Goal: Find specific page/section

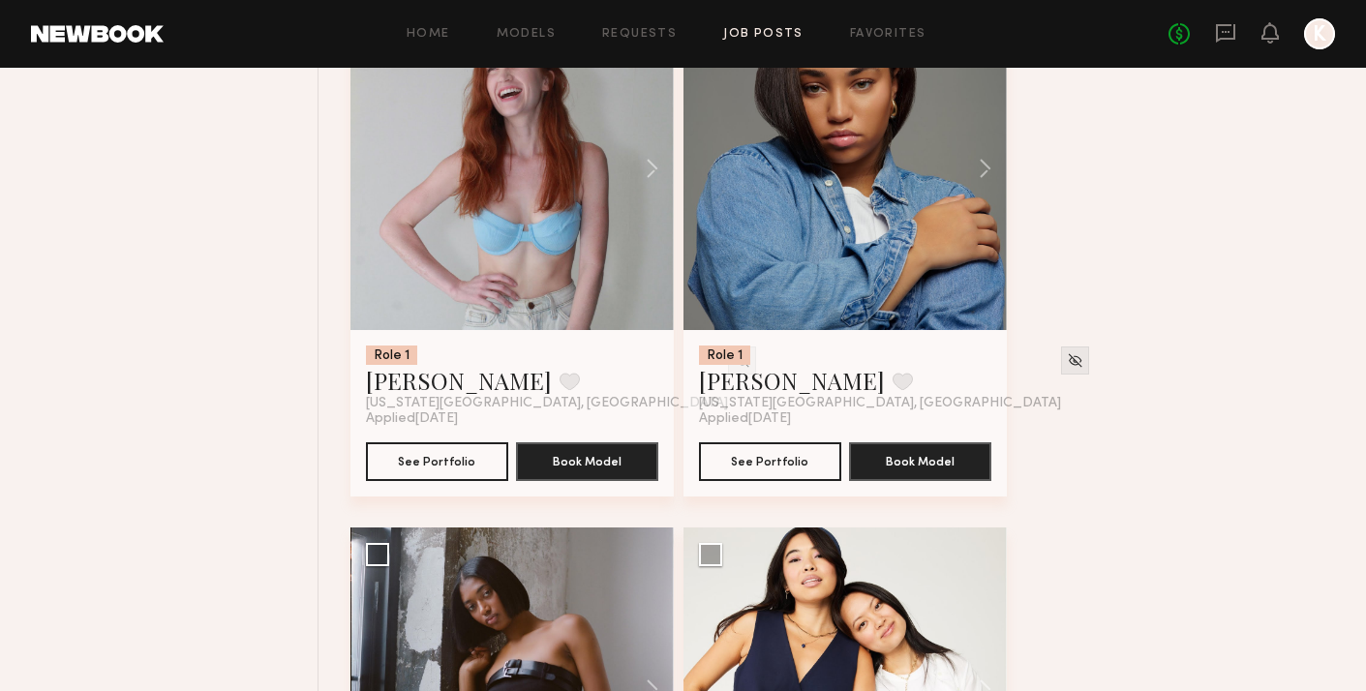
scroll to position [7162, 0]
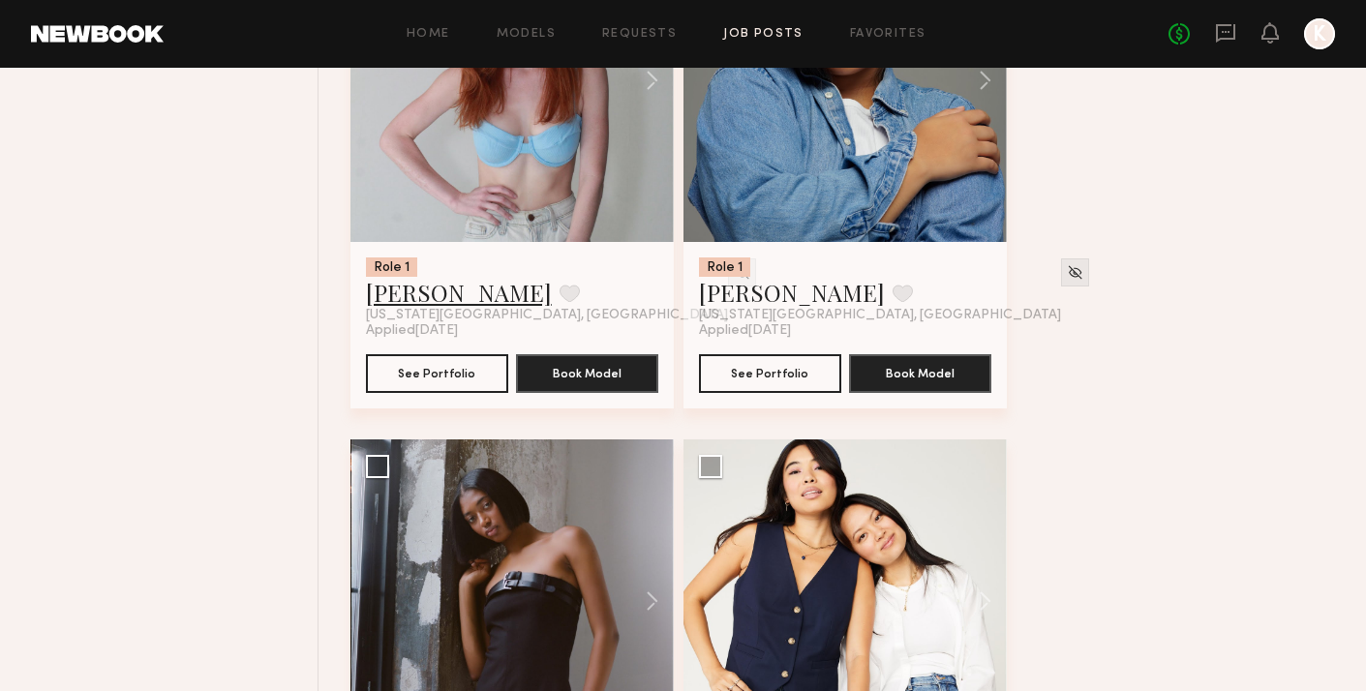
click at [465, 297] on link "[PERSON_NAME]" at bounding box center [459, 292] width 186 height 31
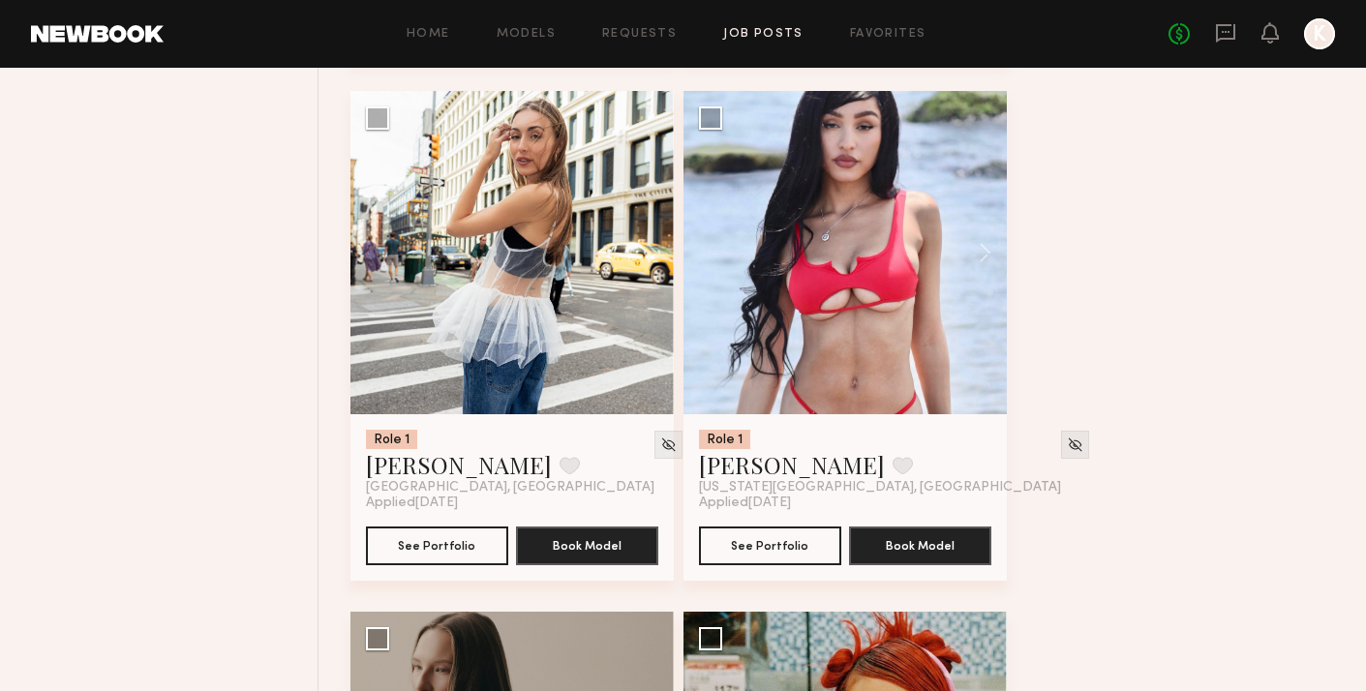
scroll to position [8031, 0]
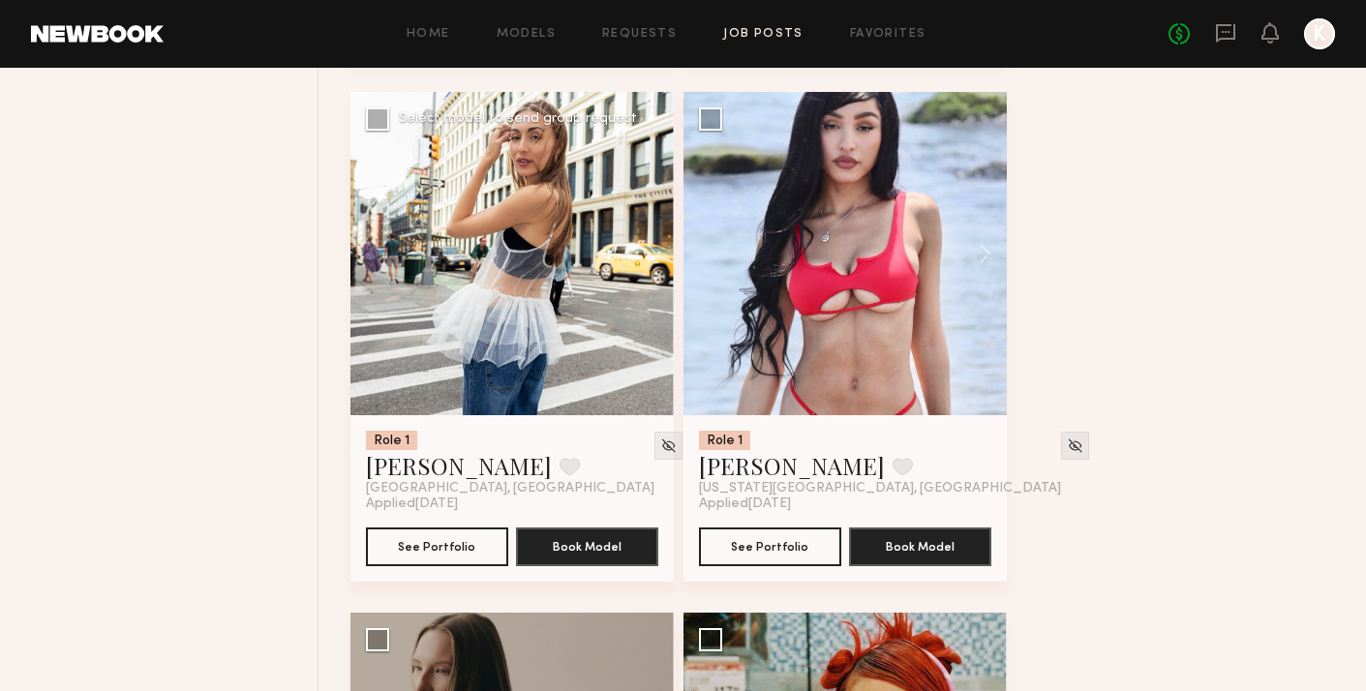
click at [540, 291] on div at bounding box center [512, 253] width 323 height 323
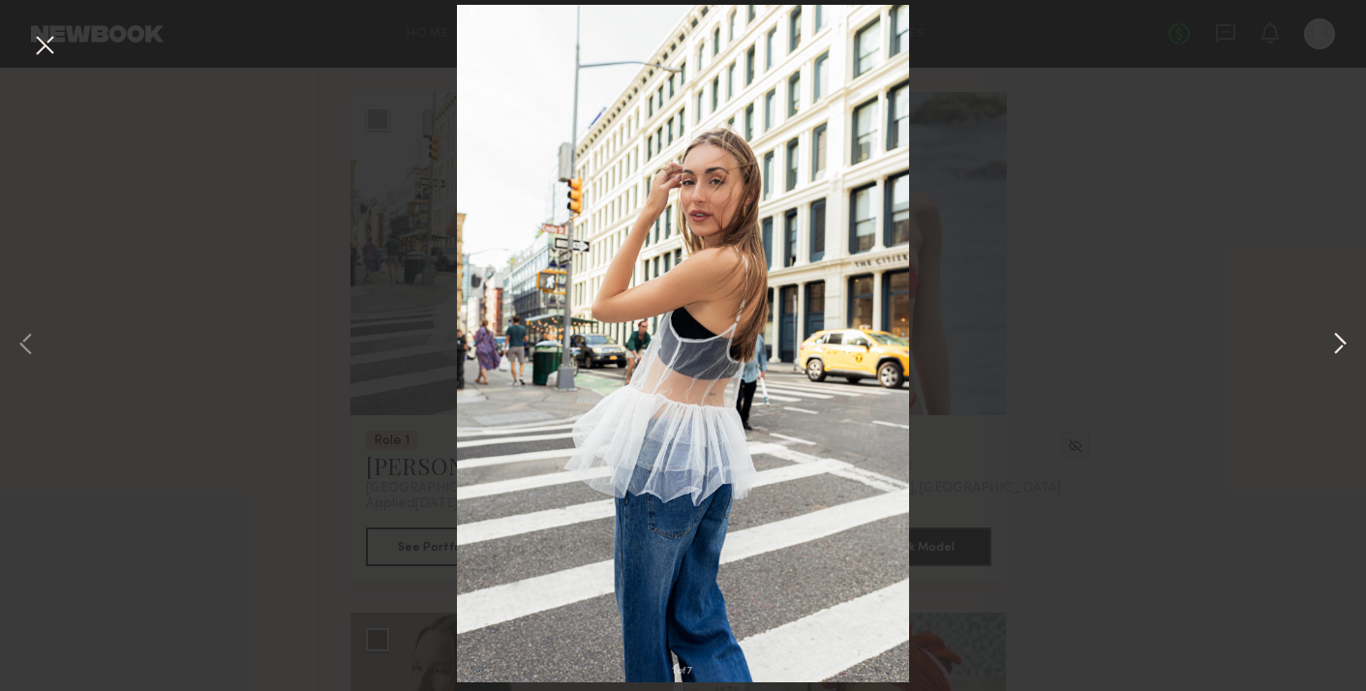
click at [1347, 326] on button at bounding box center [1340, 345] width 23 height 553
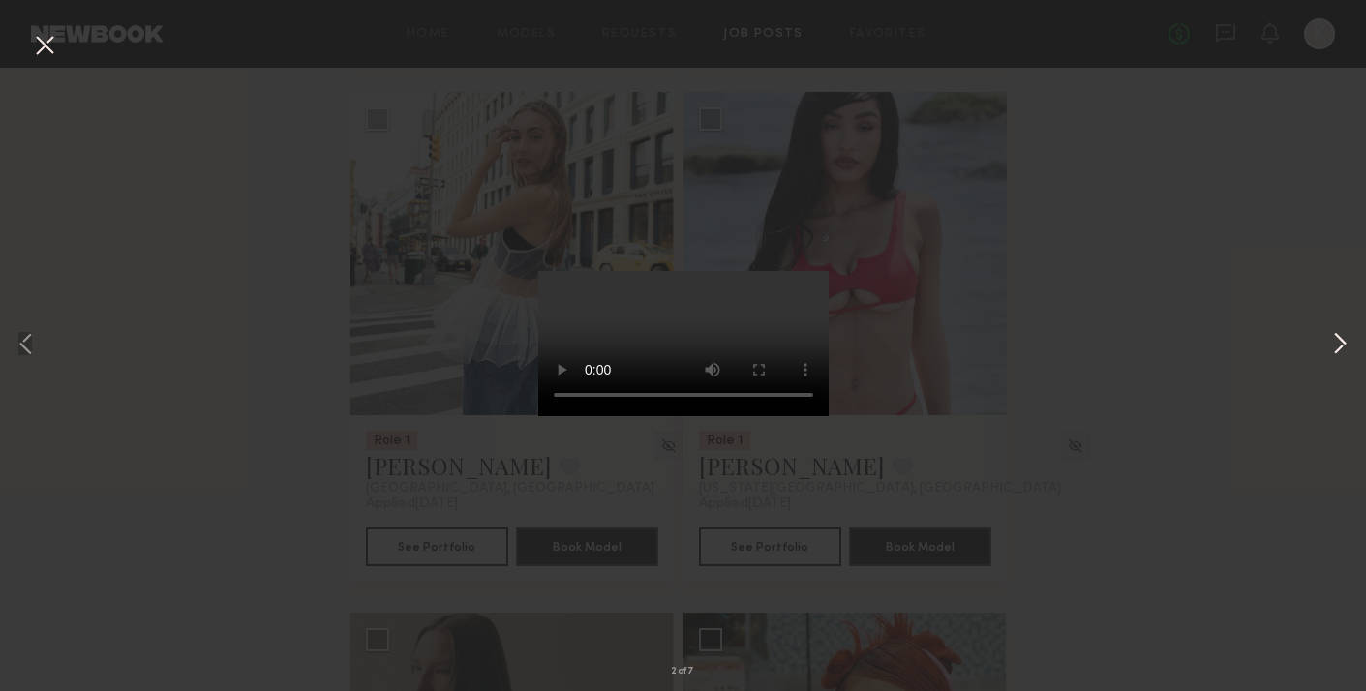
click at [1346, 331] on button at bounding box center [1340, 345] width 23 height 553
click at [1344, 350] on button at bounding box center [1340, 345] width 23 height 553
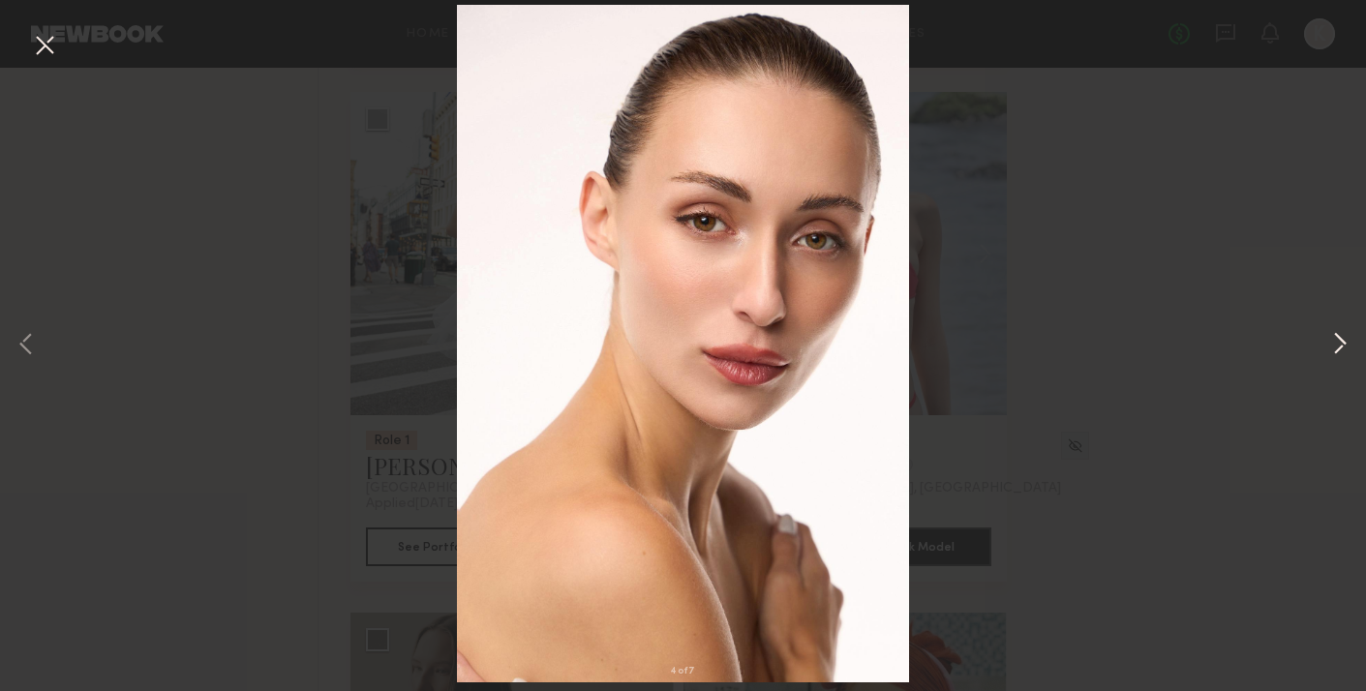
click at [1344, 350] on button at bounding box center [1340, 345] width 23 height 553
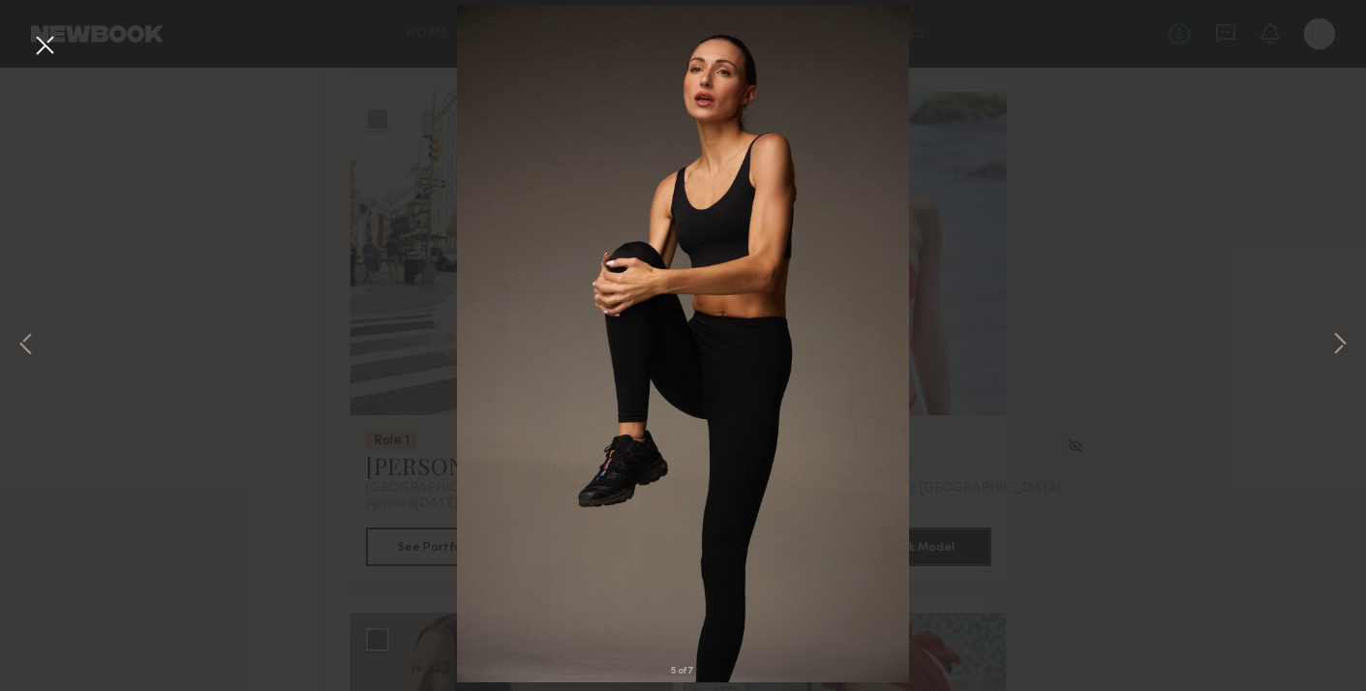
click at [1189, 216] on div "5 of 7" at bounding box center [683, 345] width 1366 height 691
click at [1145, 245] on div "5 of 7" at bounding box center [683, 345] width 1366 height 691
click at [32, 48] on button at bounding box center [44, 46] width 31 height 35
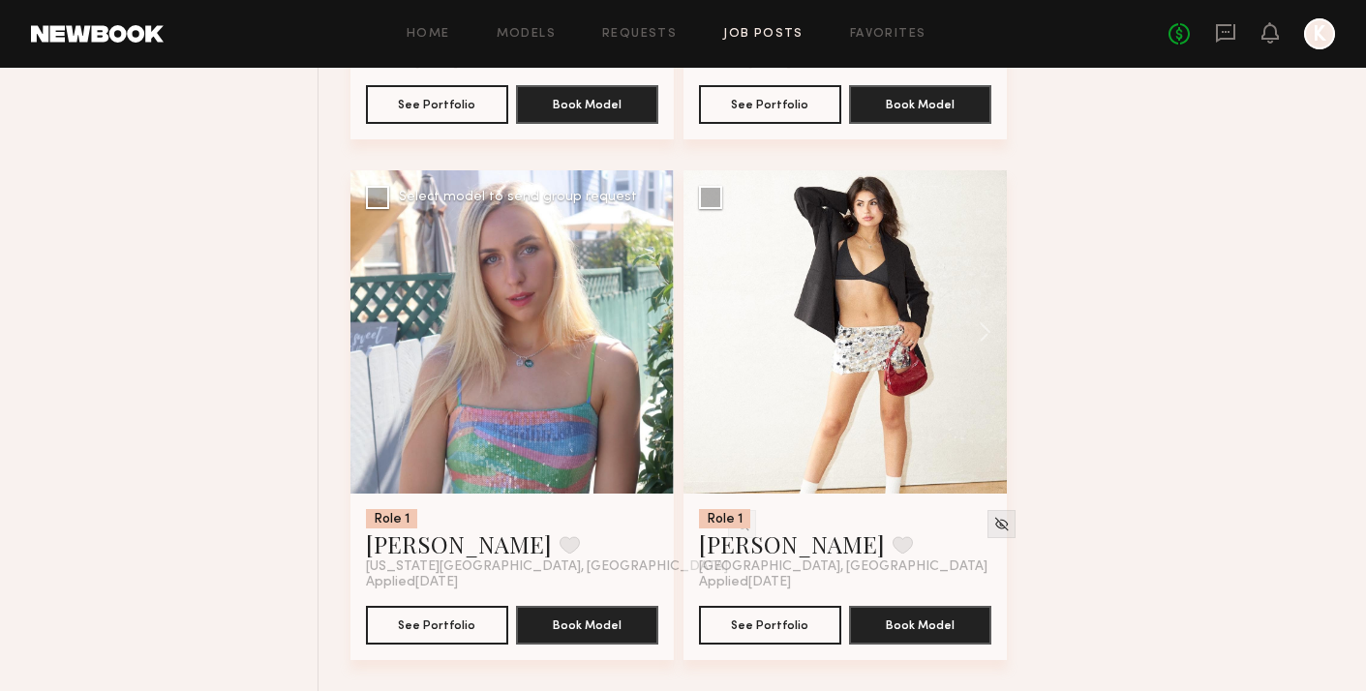
scroll to position [9524, 0]
click at [501, 416] on div at bounding box center [512, 331] width 323 height 323
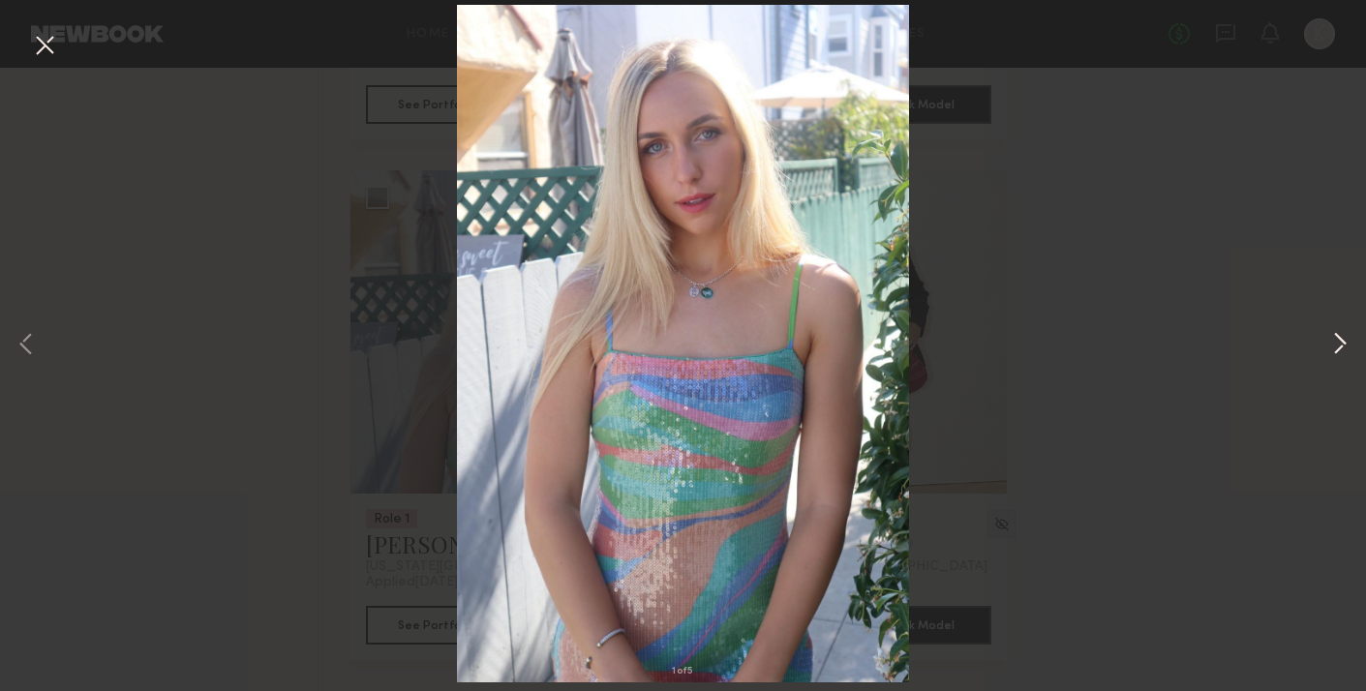
click at [1335, 343] on button at bounding box center [1340, 345] width 23 height 553
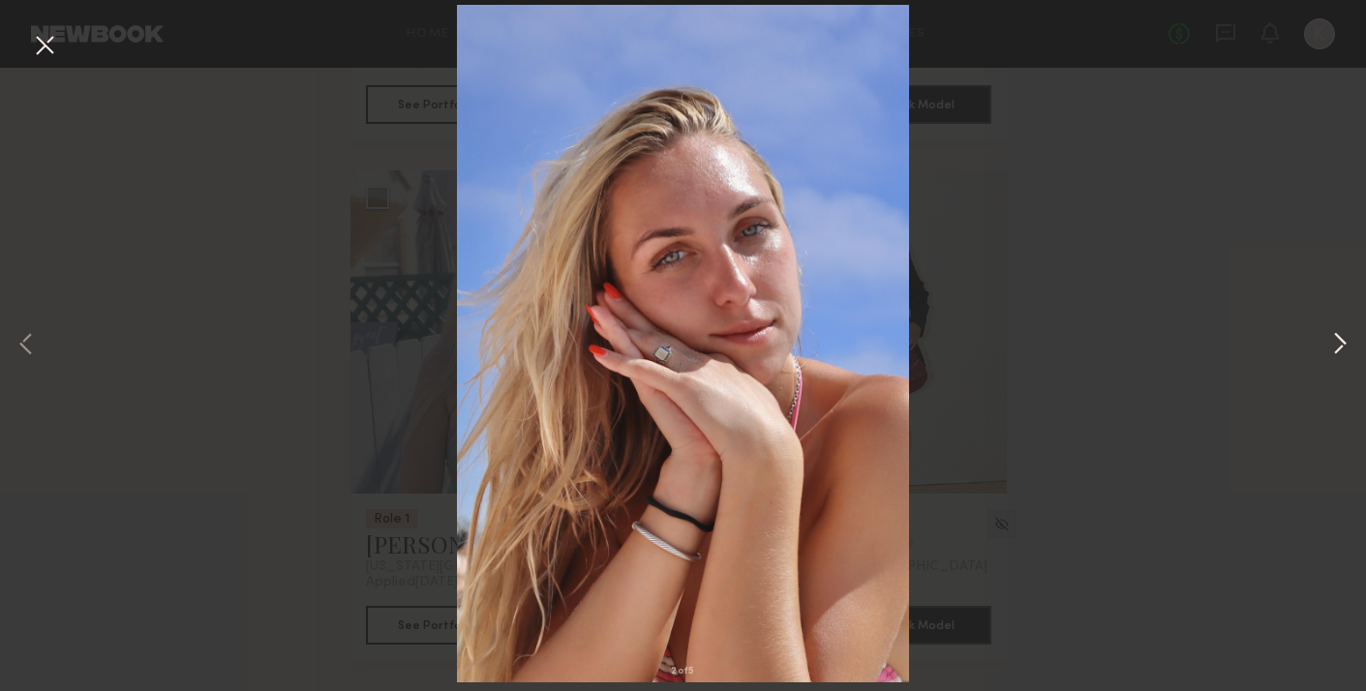
click at [1335, 343] on button at bounding box center [1340, 345] width 23 height 553
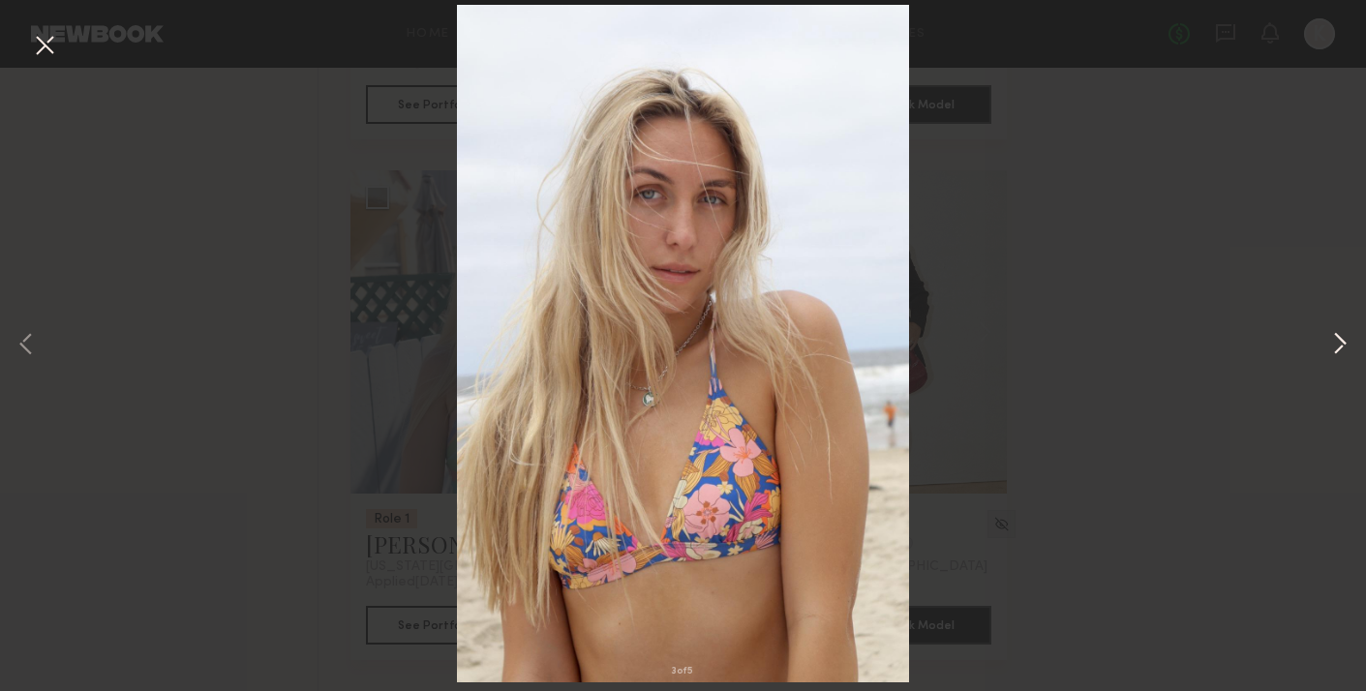
click at [1335, 343] on button at bounding box center [1340, 345] width 23 height 553
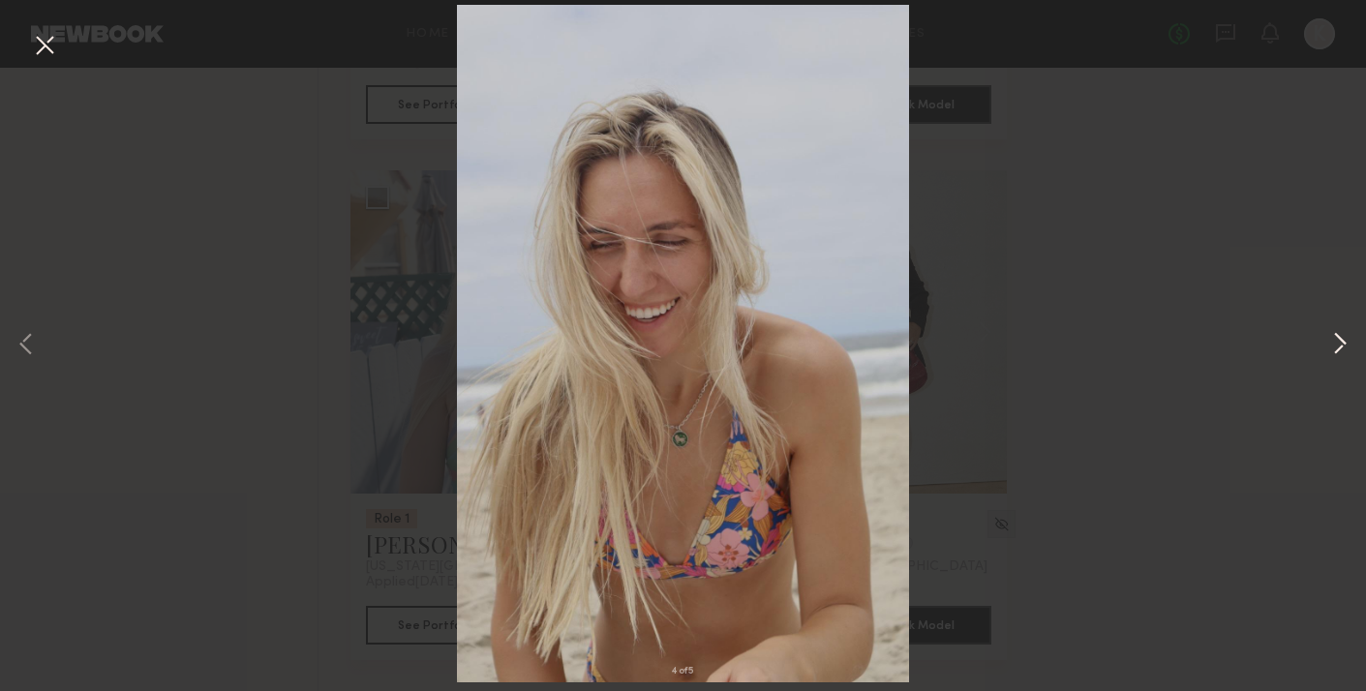
click at [1335, 343] on button at bounding box center [1340, 345] width 23 height 553
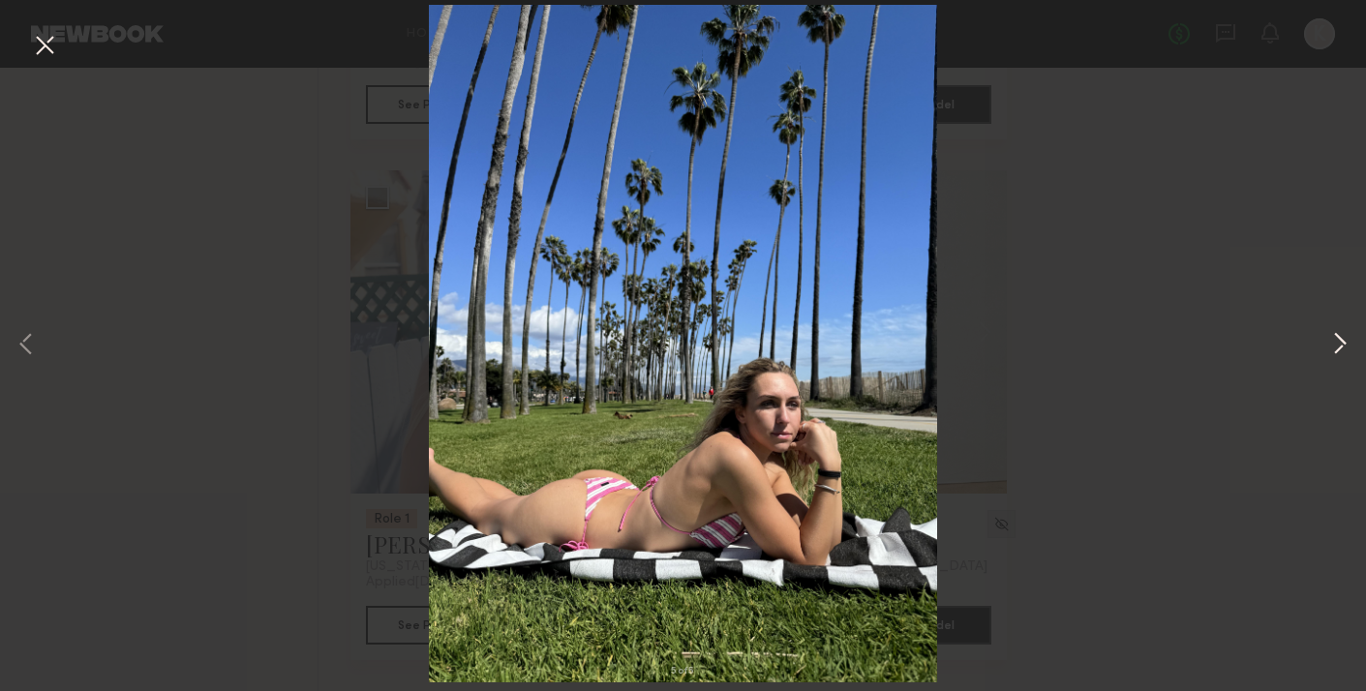
click at [1335, 343] on button at bounding box center [1340, 345] width 23 height 553
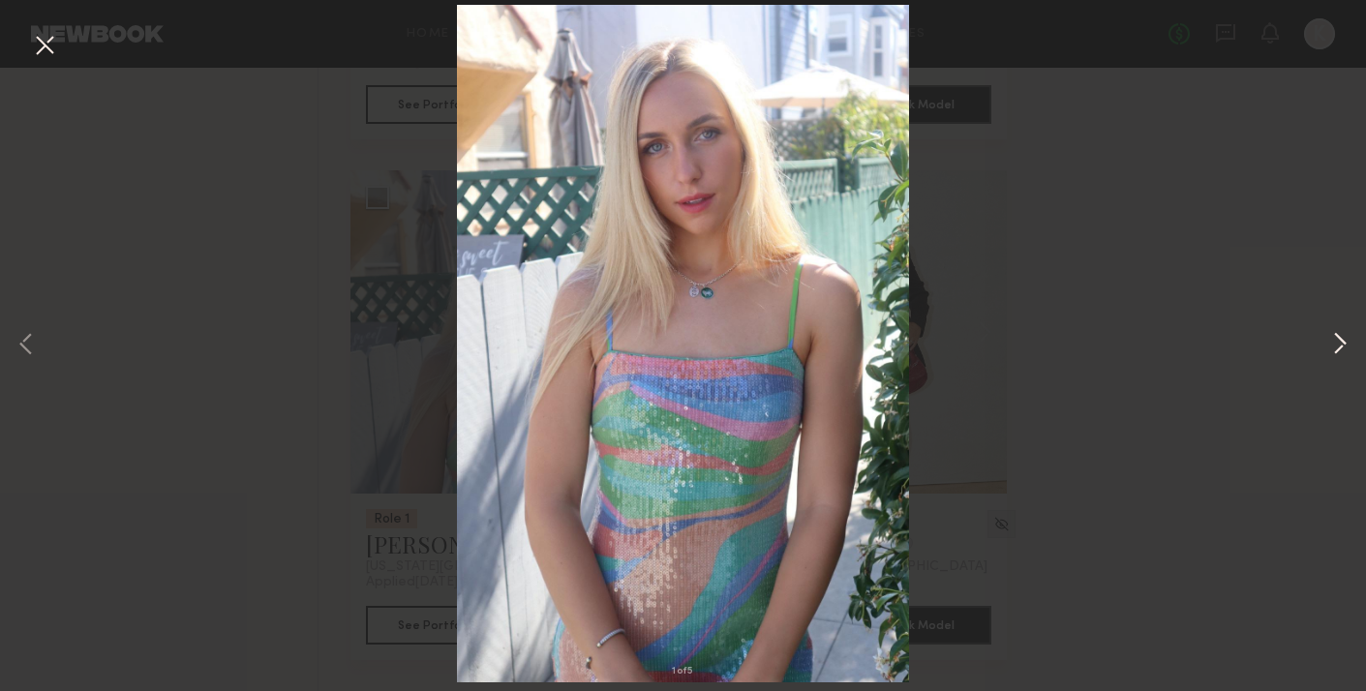
click at [1335, 343] on button at bounding box center [1340, 345] width 23 height 553
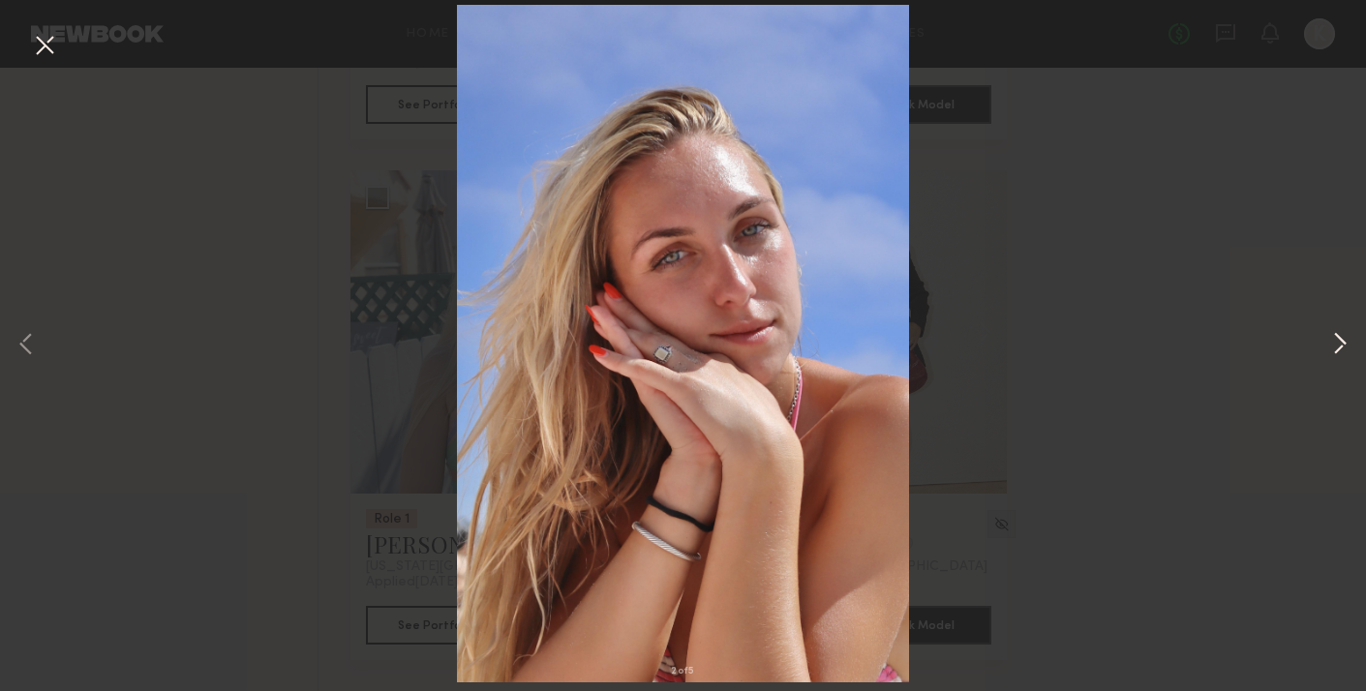
click at [1335, 343] on button at bounding box center [1340, 345] width 23 height 553
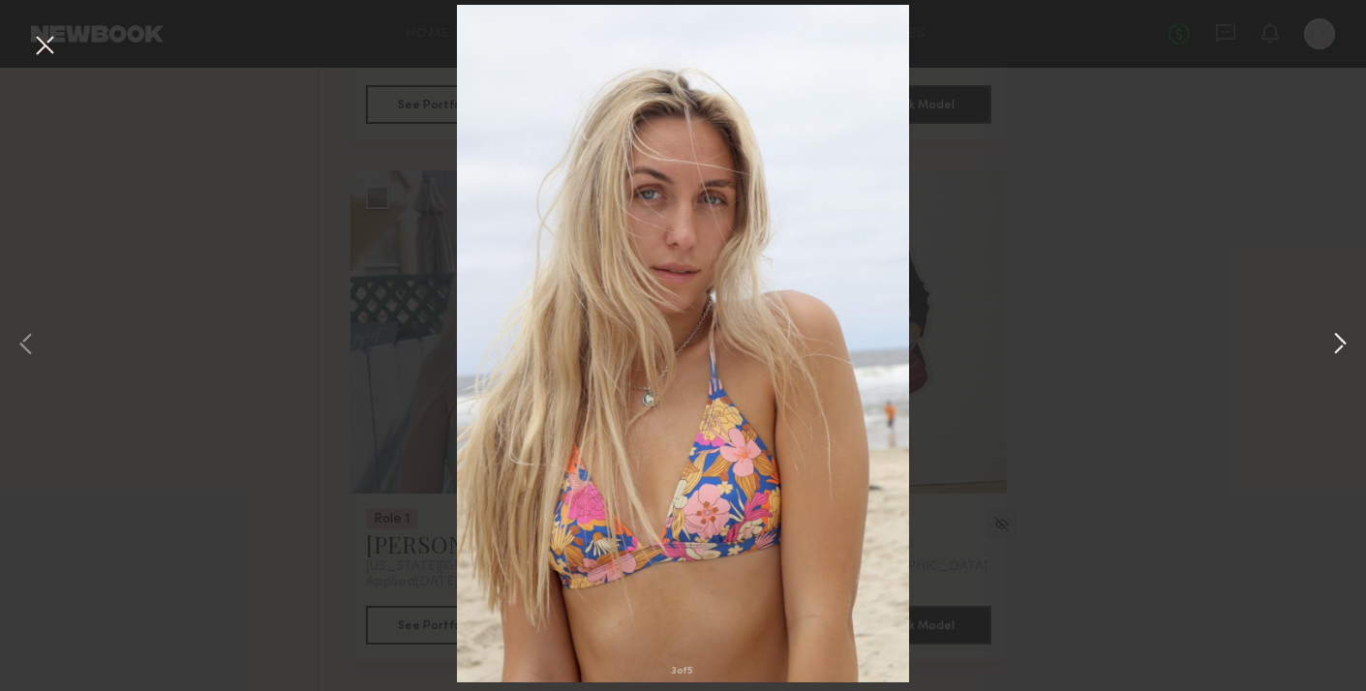
click at [1335, 343] on button at bounding box center [1340, 345] width 23 height 553
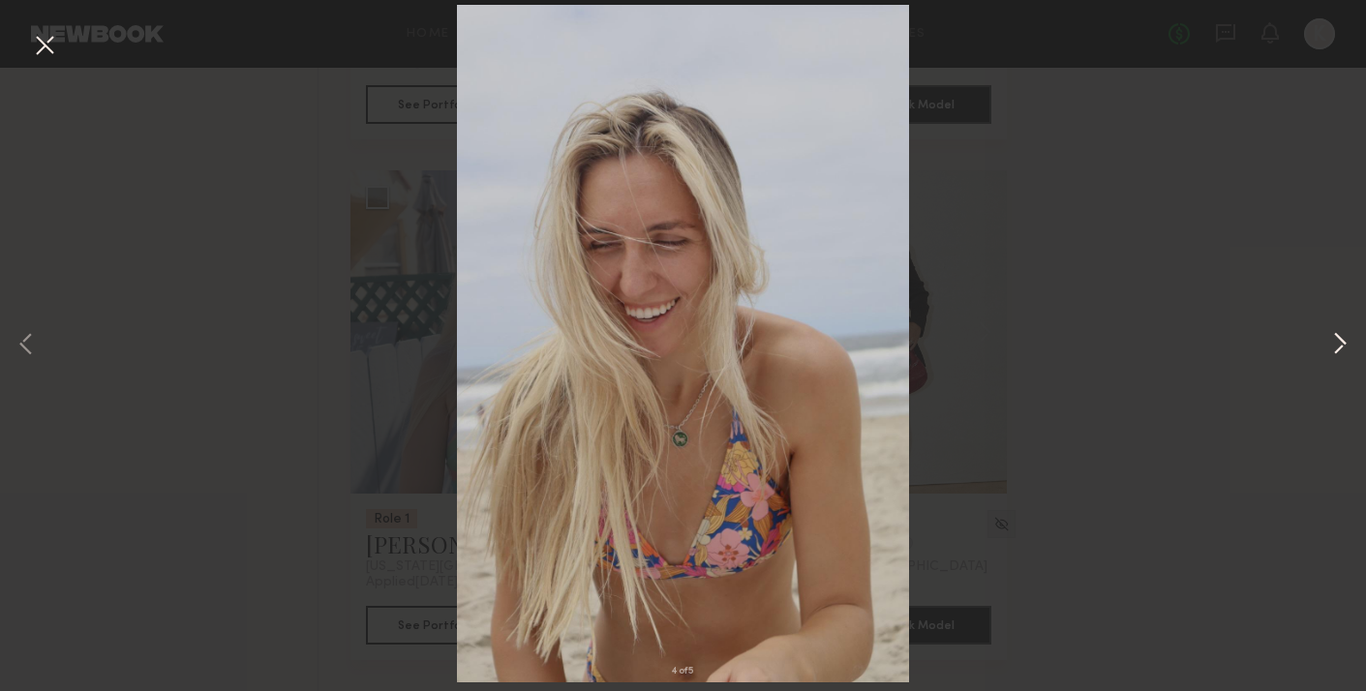
click at [1335, 343] on button at bounding box center [1340, 345] width 23 height 553
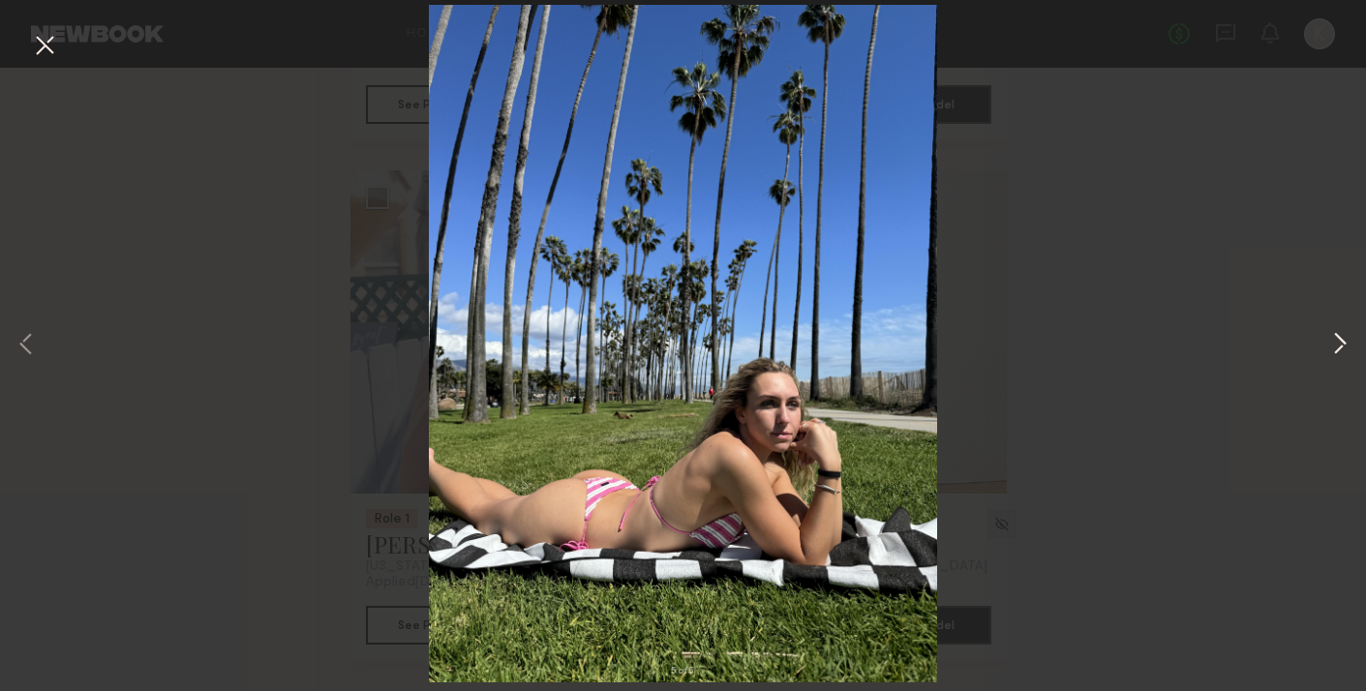
click at [1335, 343] on button at bounding box center [1340, 345] width 23 height 553
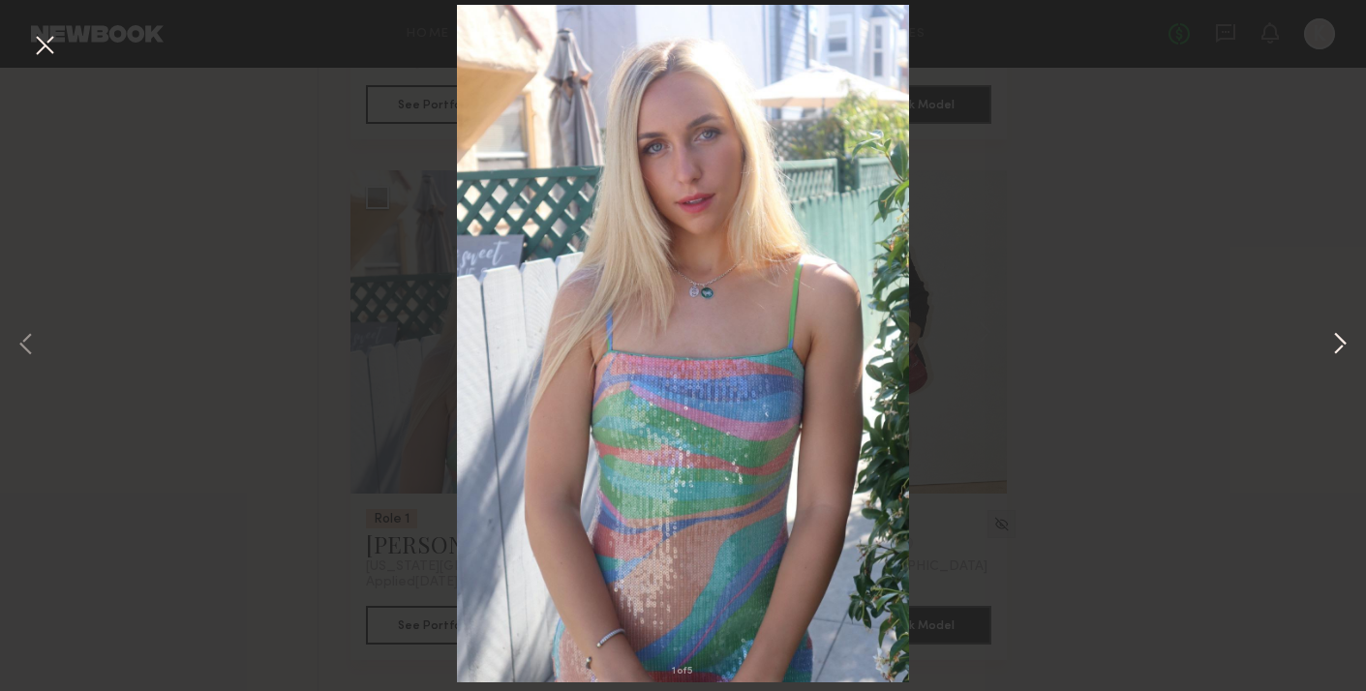
click at [1335, 343] on button at bounding box center [1340, 345] width 23 height 553
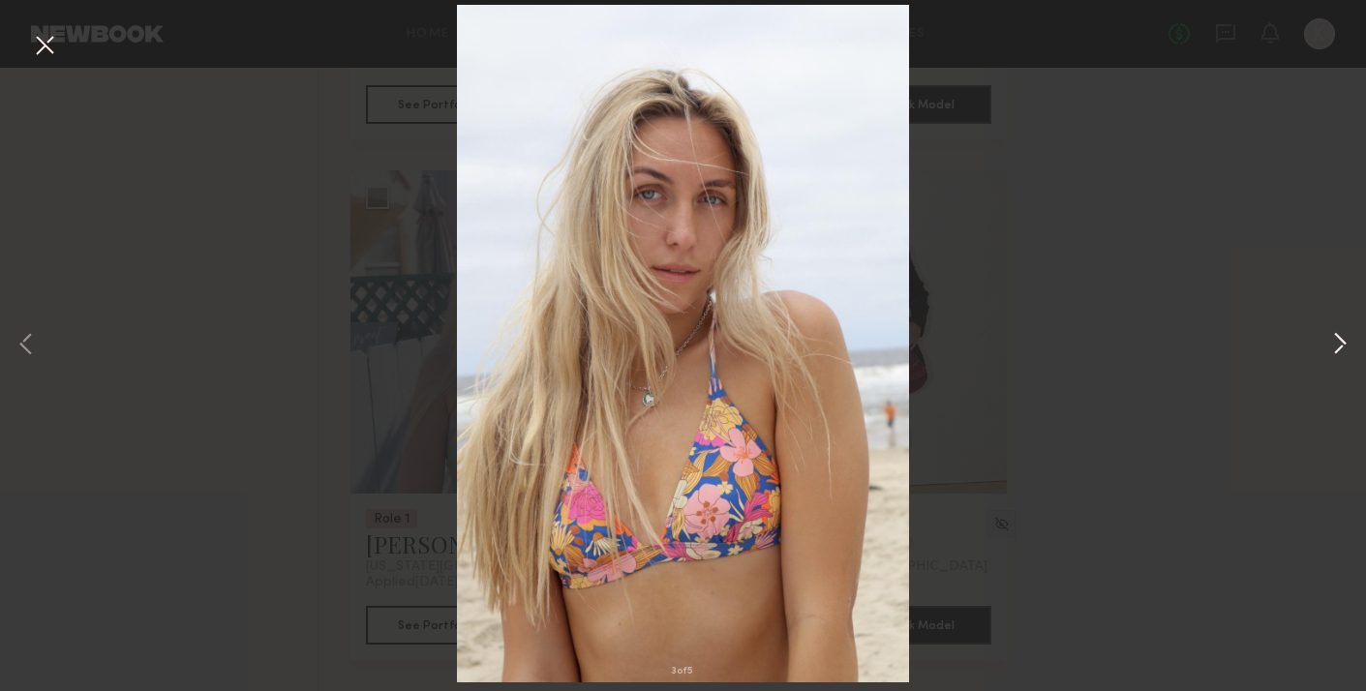
click at [1335, 343] on button at bounding box center [1340, 345] width 23 height 553
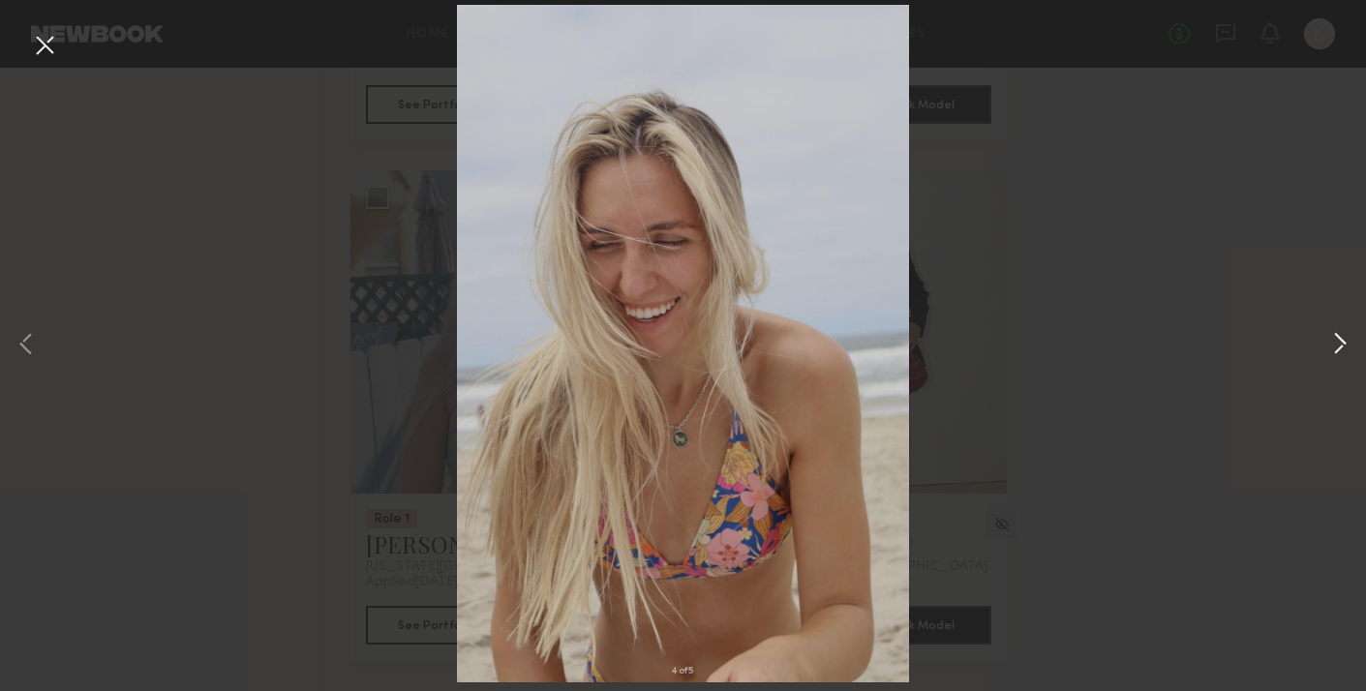
click at [1335, 343] on button at bounding box center [1340, 345] width 23 height 553
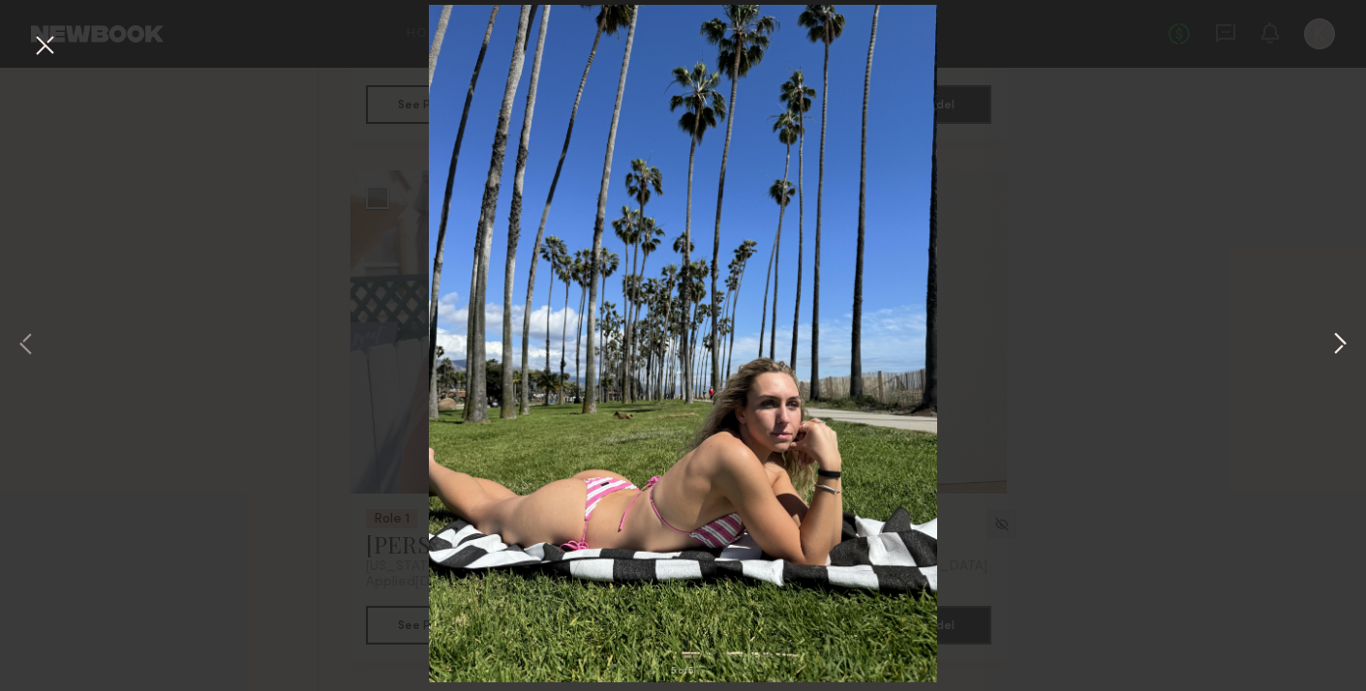
click at [1335, 343] on button at bounding box center [1340, 345] width 23 height 553
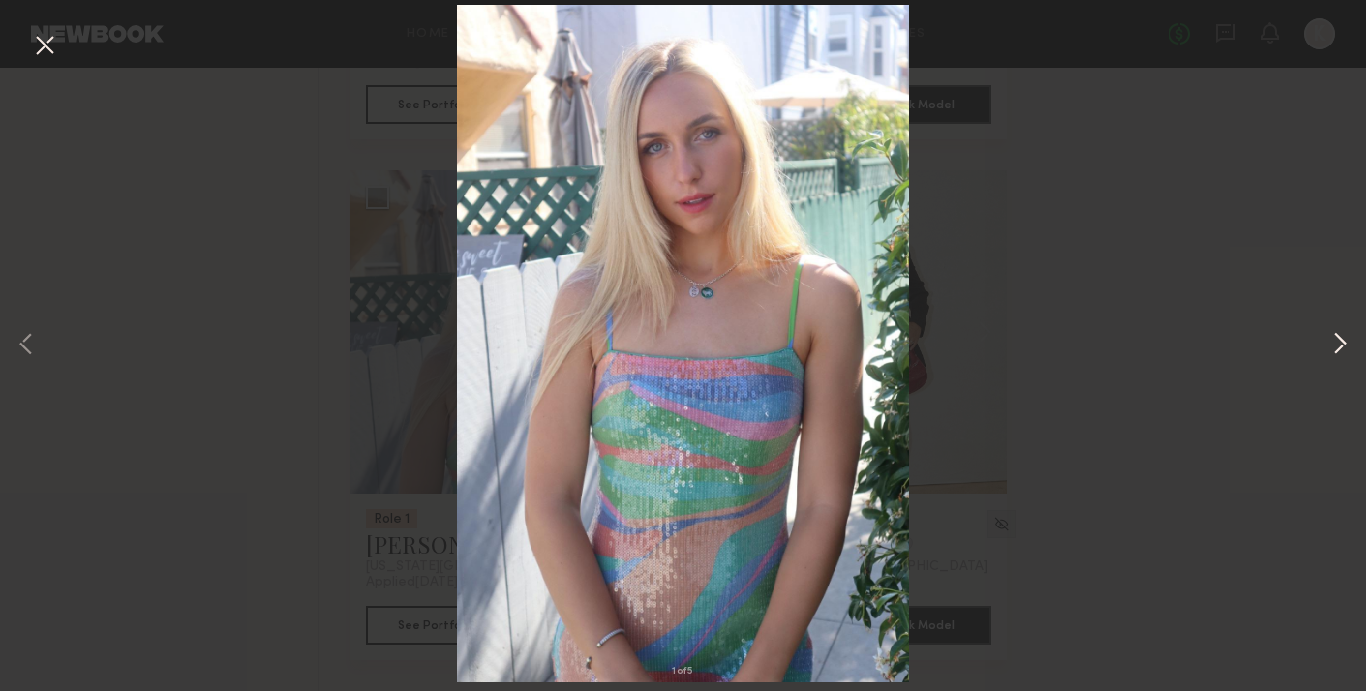
click at [1335, 343] on button at bounding box center [1340, 345] width 23 height 553
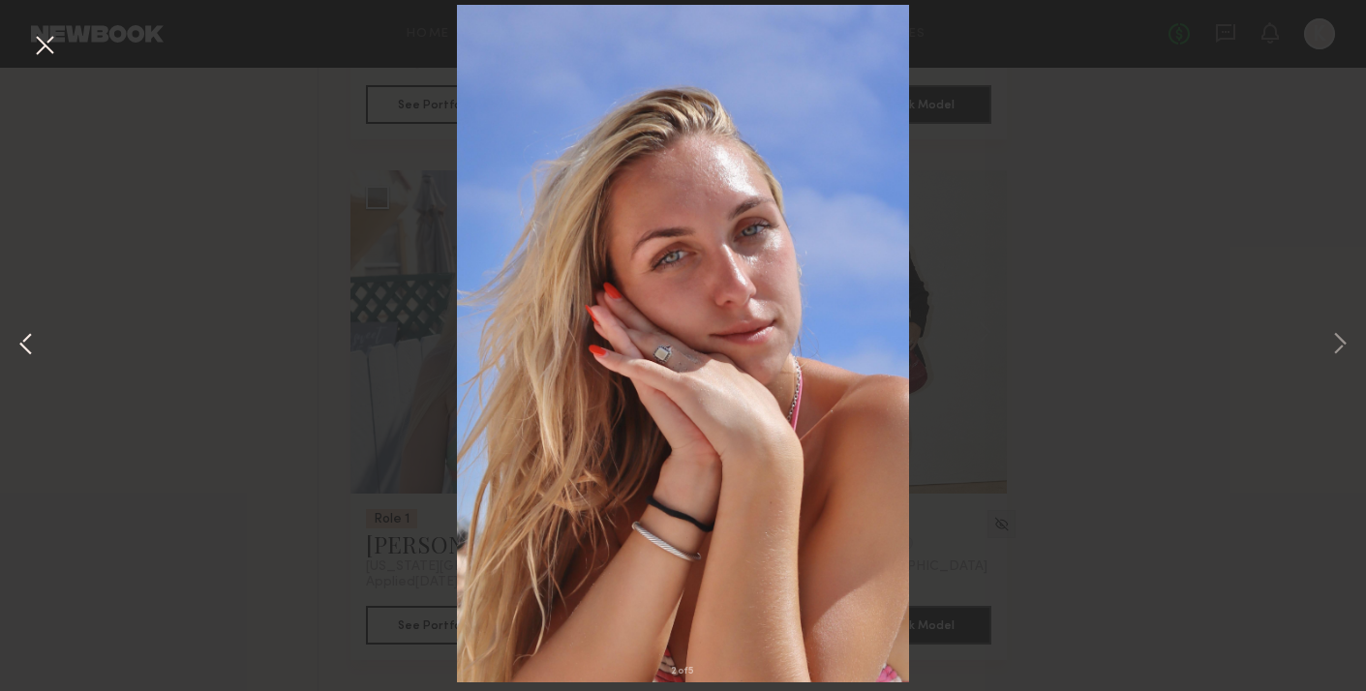
click at [25, 353] on button at bounding box center [26, 345] width 23 height 553
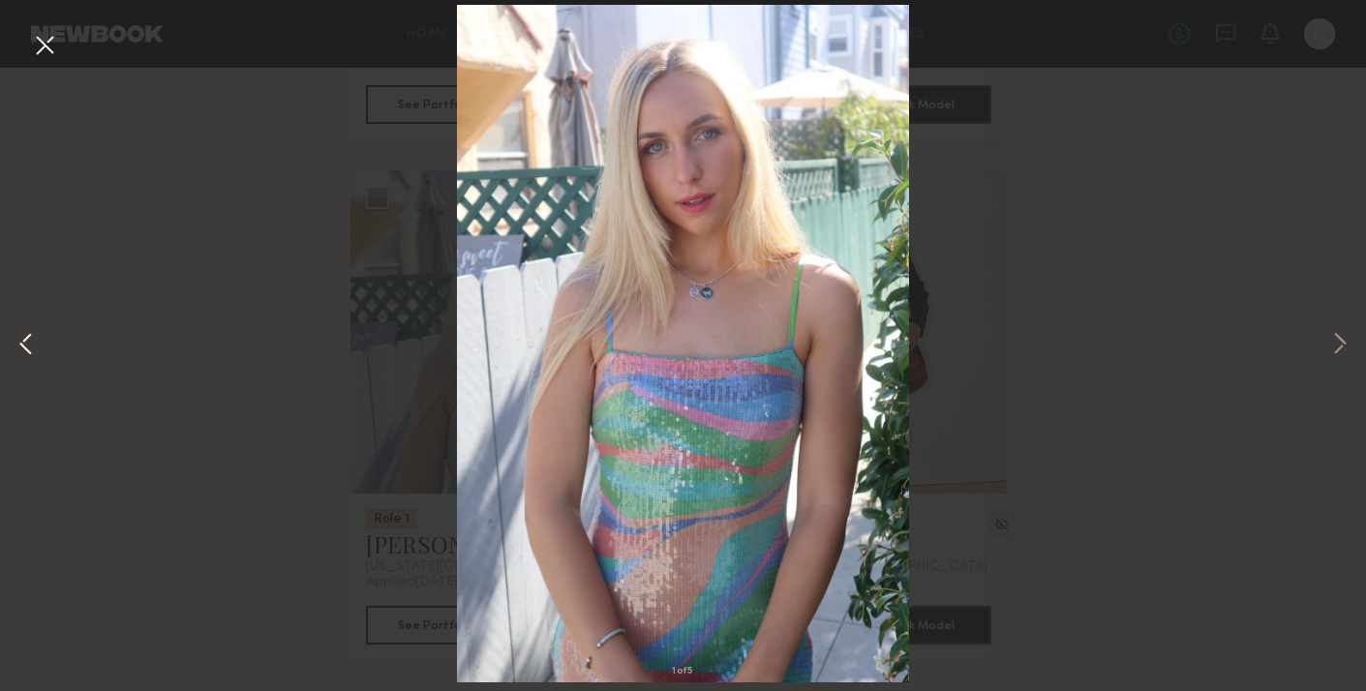
click at [25, 353] on button at bounding box center [26, 345] width 23 height 553
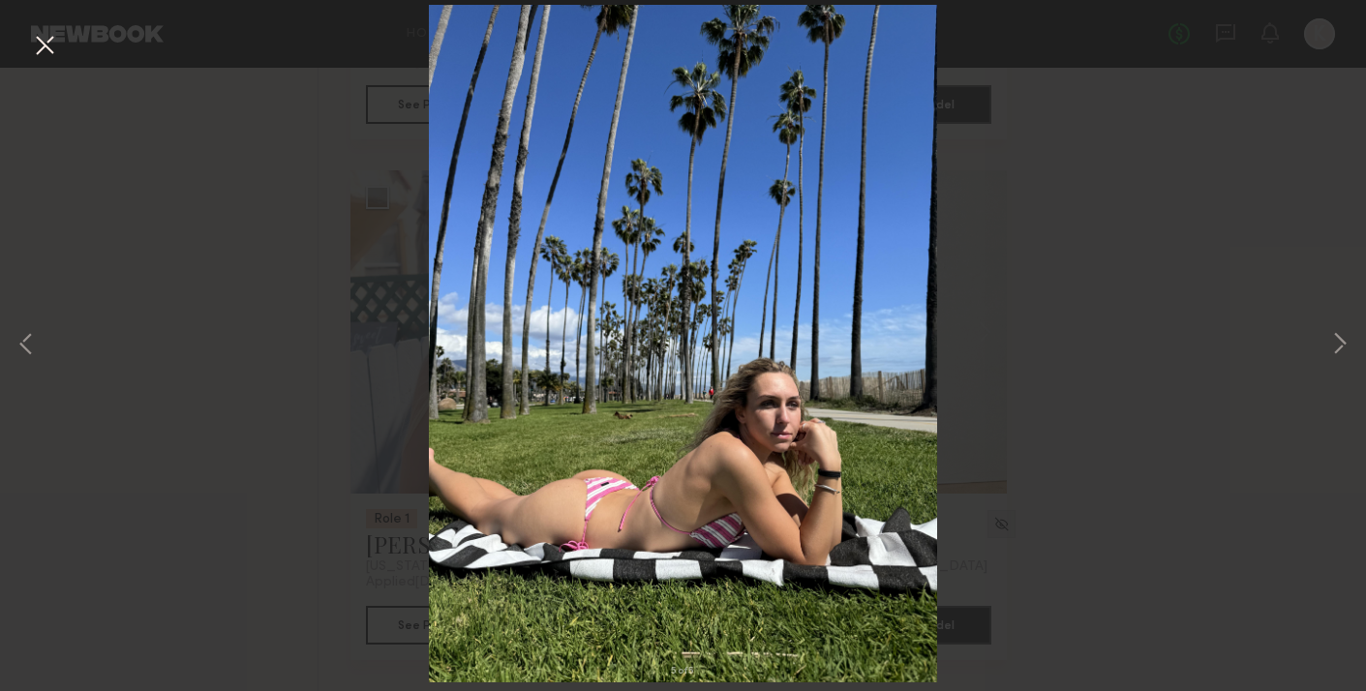
click at [143, 352] on div "5 of 5" at bounding box center [683, 345] width 1366 height 691
